Goal: Use online tool/utility: Utilize a website feature to perform a specific function

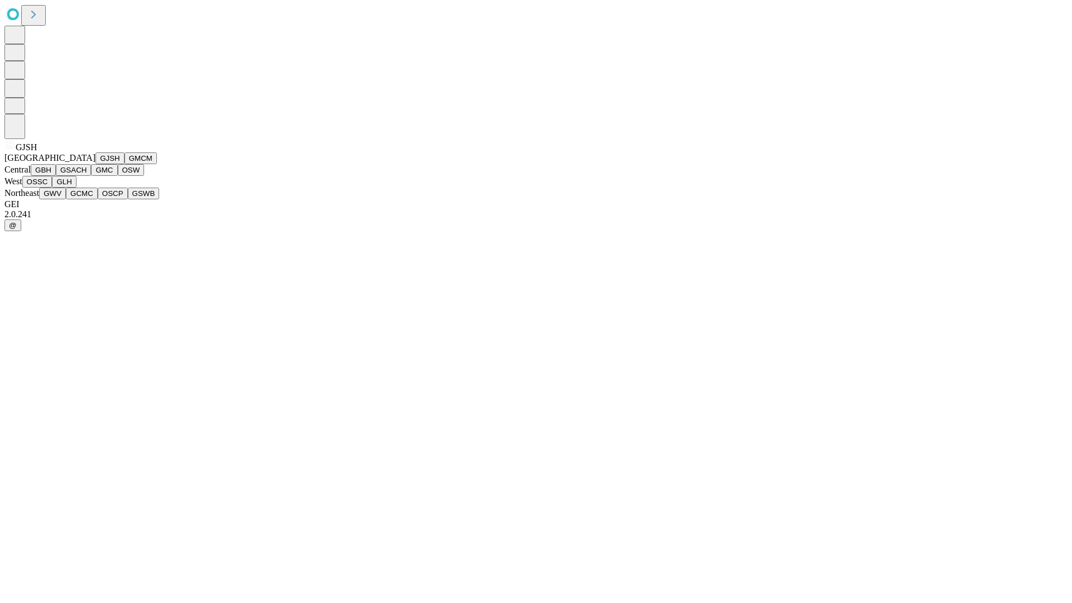
click at [96, 164] on button "GJSH" at bounding box center [110, 158] width 29 height 12
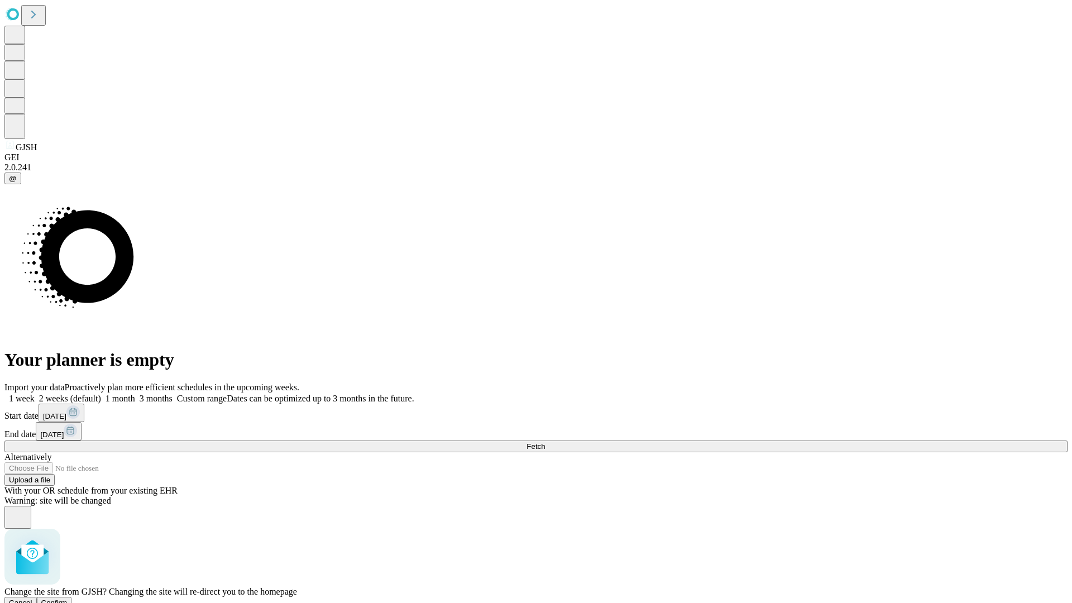
click at [68, 599] on span "Confirm" at bounding box center [54, 603] width 26 height 8
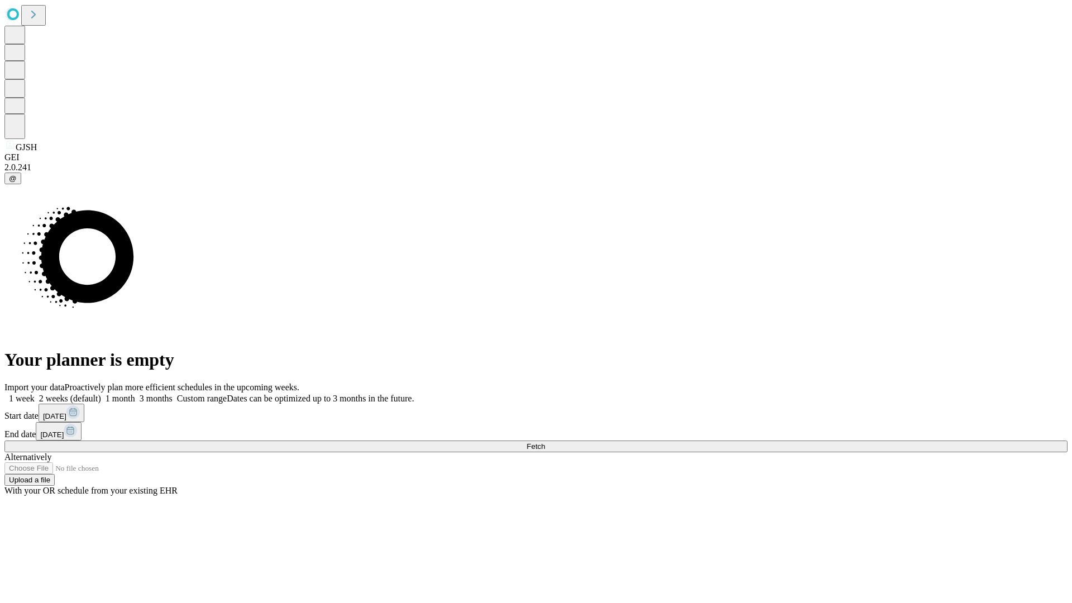
click at [35, 394] on label "1 week" at bounding box center [19, 398] width 30 height 9
click at [545, 442] on span "Fetch" at bounding box center [536, 446] width 18 height 8
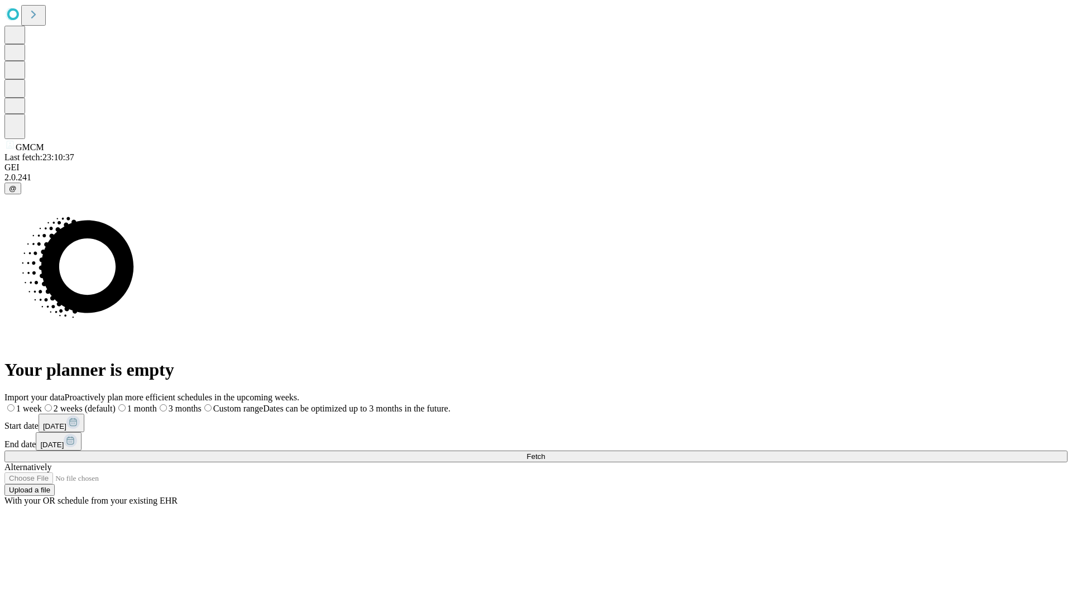
click at [545, 452] on span "Fetch" at bounding box center [536, 456] width 18 height 8
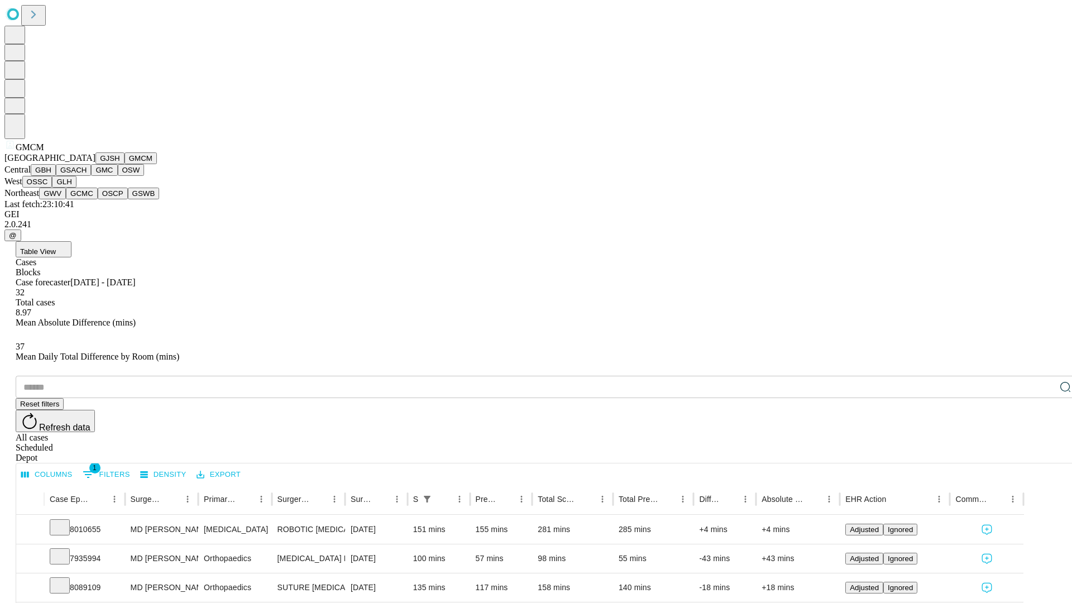
click at [56, 176] on button "GBH" at bounding box center [43, 170] width 25 height 12
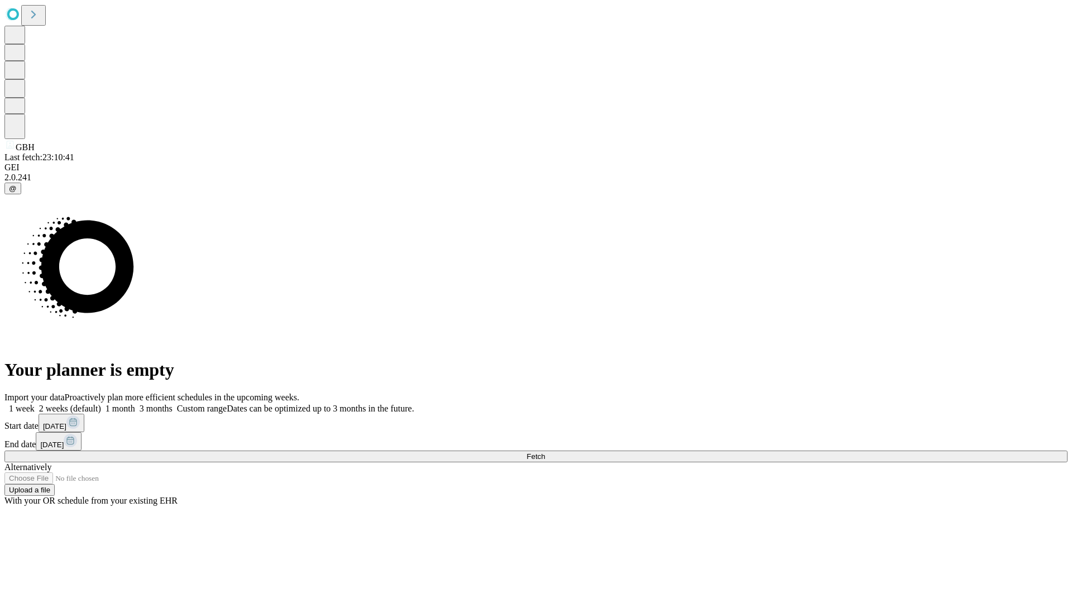
click at [35, 404] on label "1 week" at bounding box center [19, 408] width 30 height 9
click at [545, 452] on span "Fetch" at bounding box center [536, 456] width 18 height 8
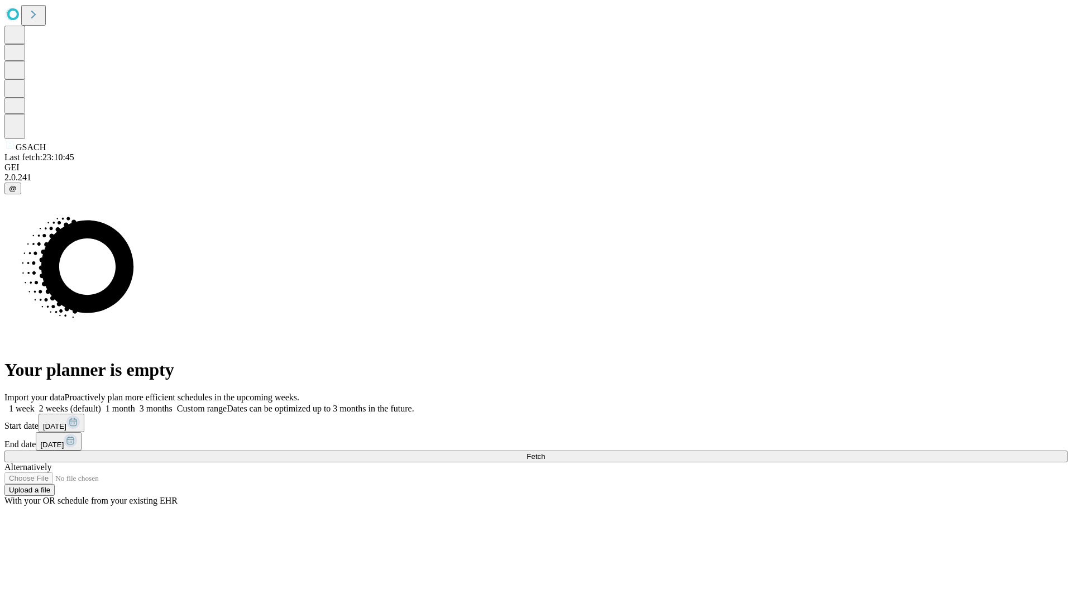
click at [35, 404] on label "1 week" at bounding box center [19, 408] width 30 height 9
click at [545, 452] on span "Fetch" at bounding box center [536, 456] width 18 height 8
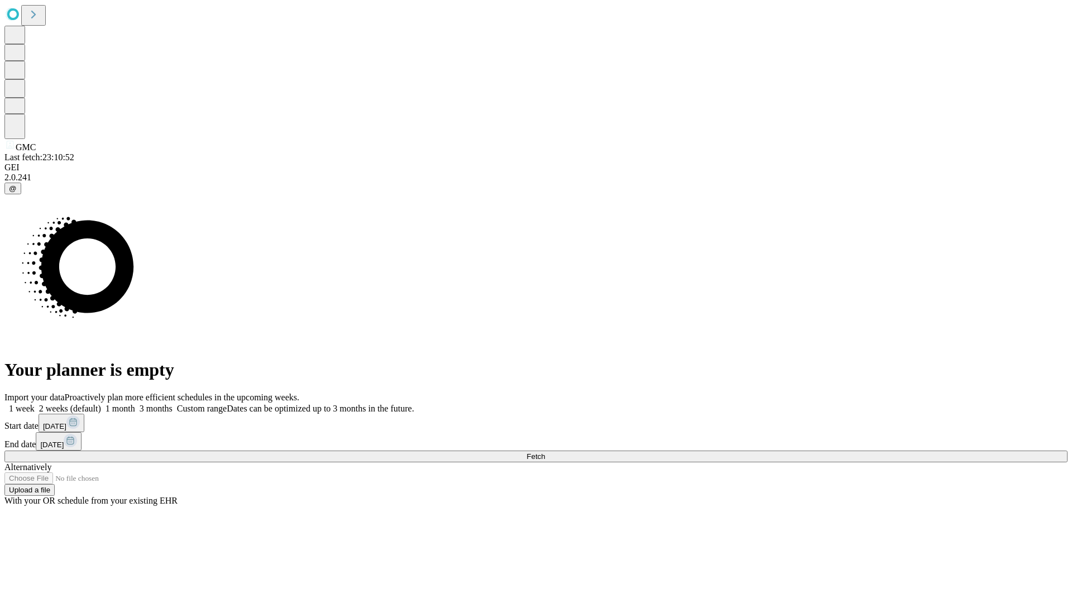
click at [545, 452] on span "Fetch" at bounding box center [536, 456] width 18 height 8
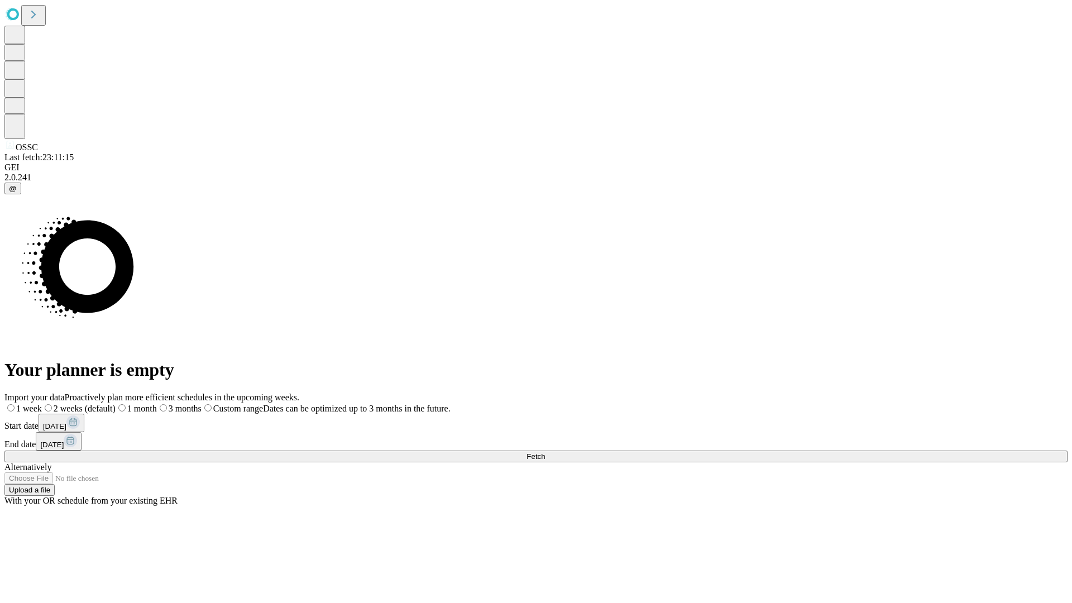
click at [42, 404] on label "1 week" at bounding box center [22, 408] width 37 height 9
click at [545, 452] on span "Fetch" at bounding box center [536, 456] width 18 height 8
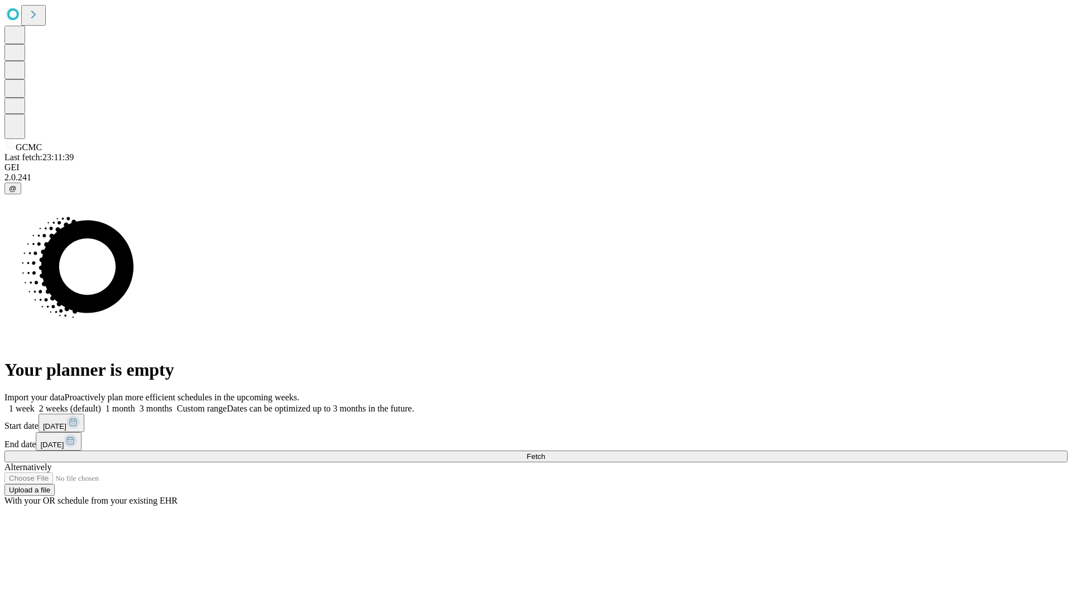
click at [35, 404] on label "1 week" at bounding box center [19, 408] width 30 height 9
click at [545, 452] on span "Fetch" at bounding box center [536, 456] width 18 height 8
click at [35, 404] on label "1 week" at bounding box center [19, 408] width 30 height 9
click at [545, 452] on span "Fetch" at bounding box center [536, 456] width 18 height 8
